Goal: Use online tool/utility

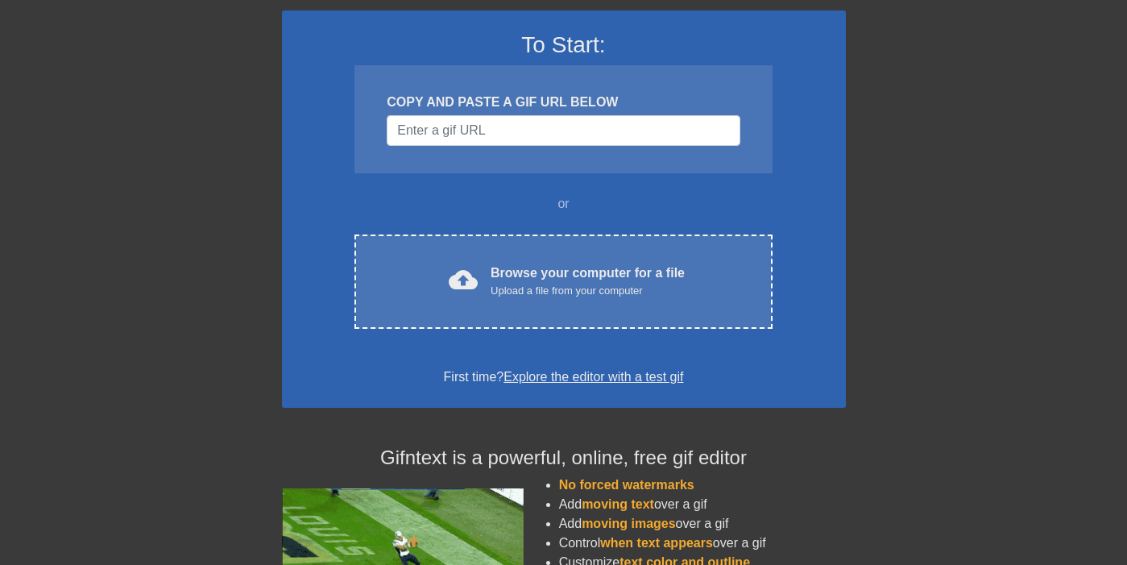
scroll to position [160, 0]
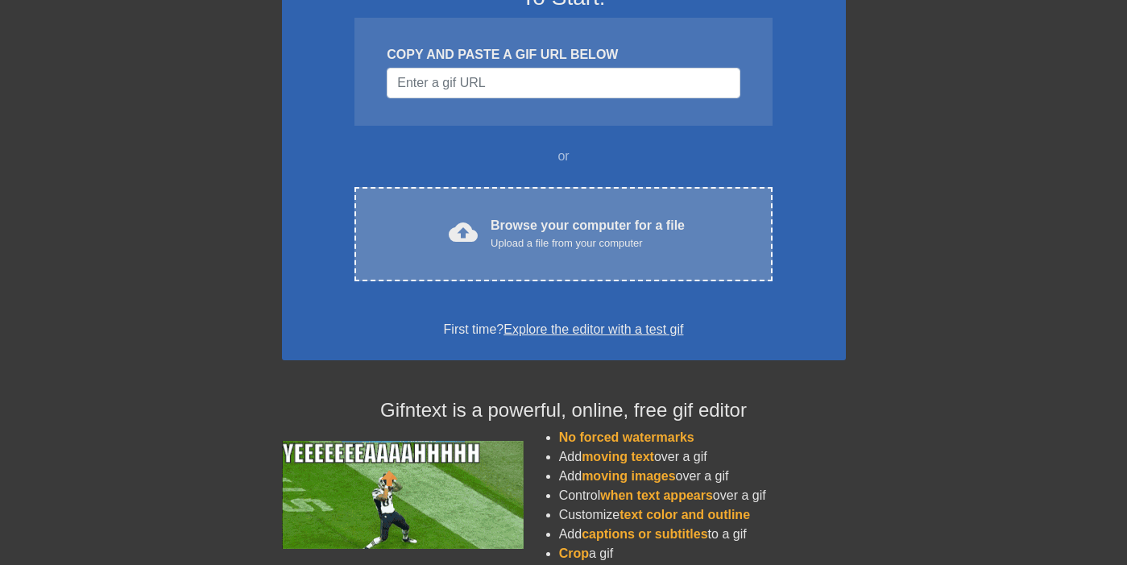
click at [546, 237] on div "Upload a file from your computer" at bounding box center [588, 243] width 194 height 16
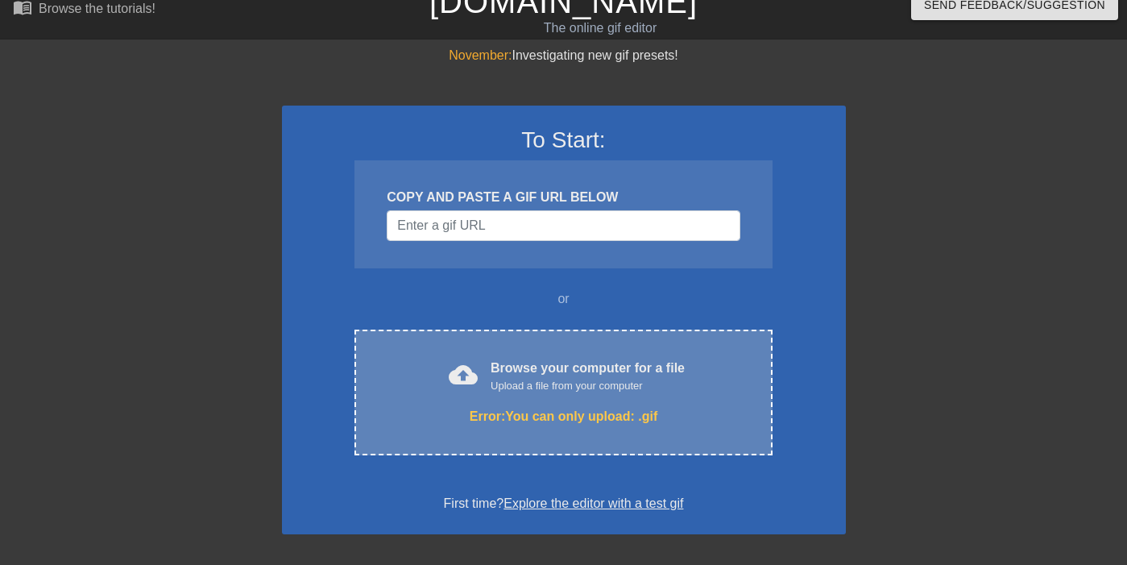
scroll to position [0, 0]
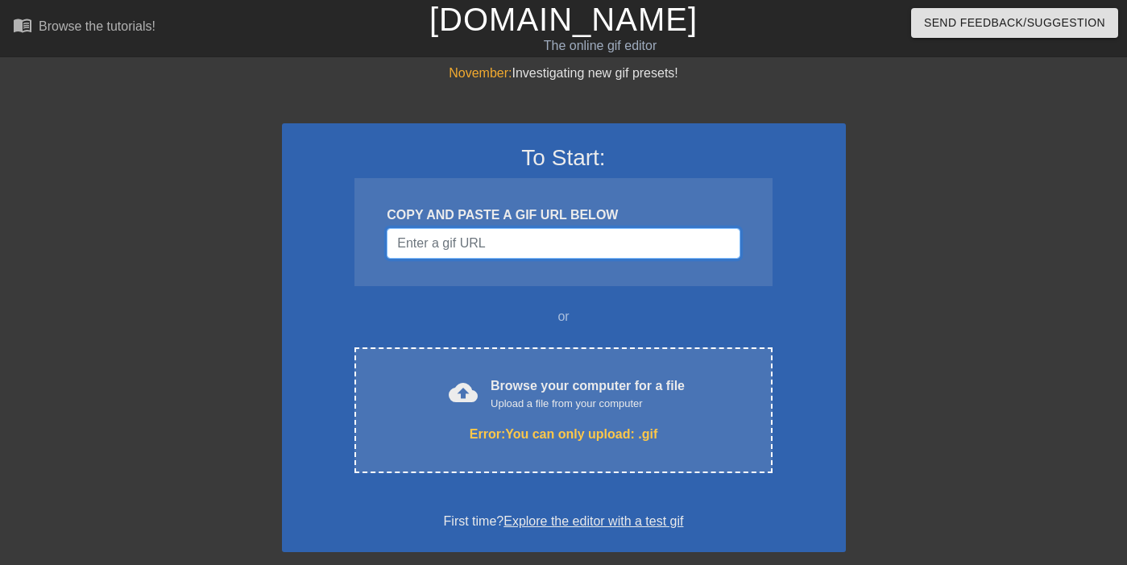
click at [695, 231] on input "Username" at bounding box center [563, 243] width 353 height 31
paste input "[URL][DOMAIN_NAME]"
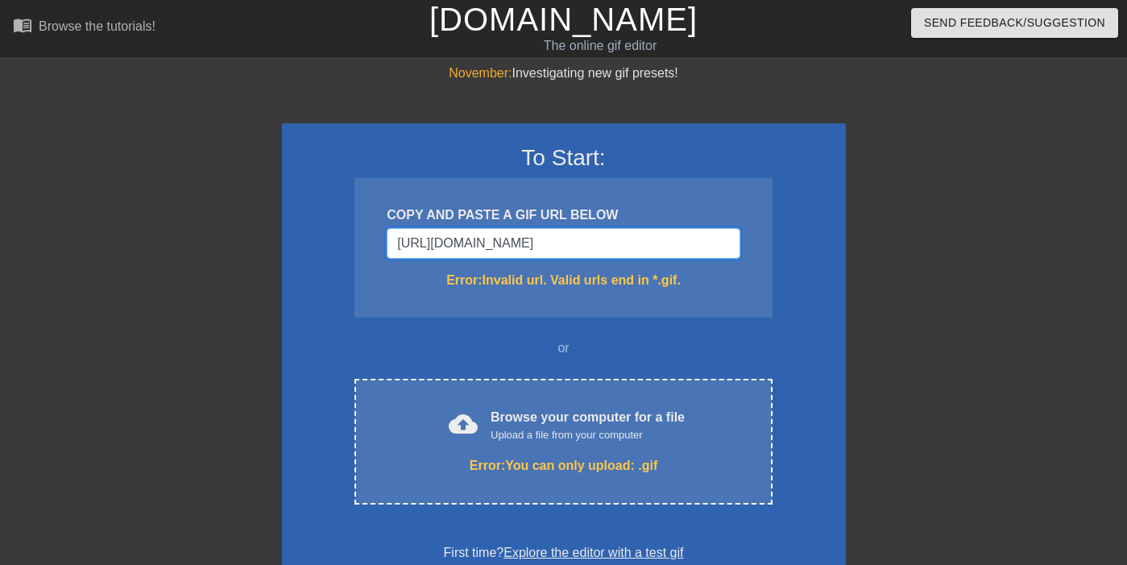
type input "[URL][DOMAIN_NAME]"
